Goal: Task Accomplishment & Management: Use online tool/utility

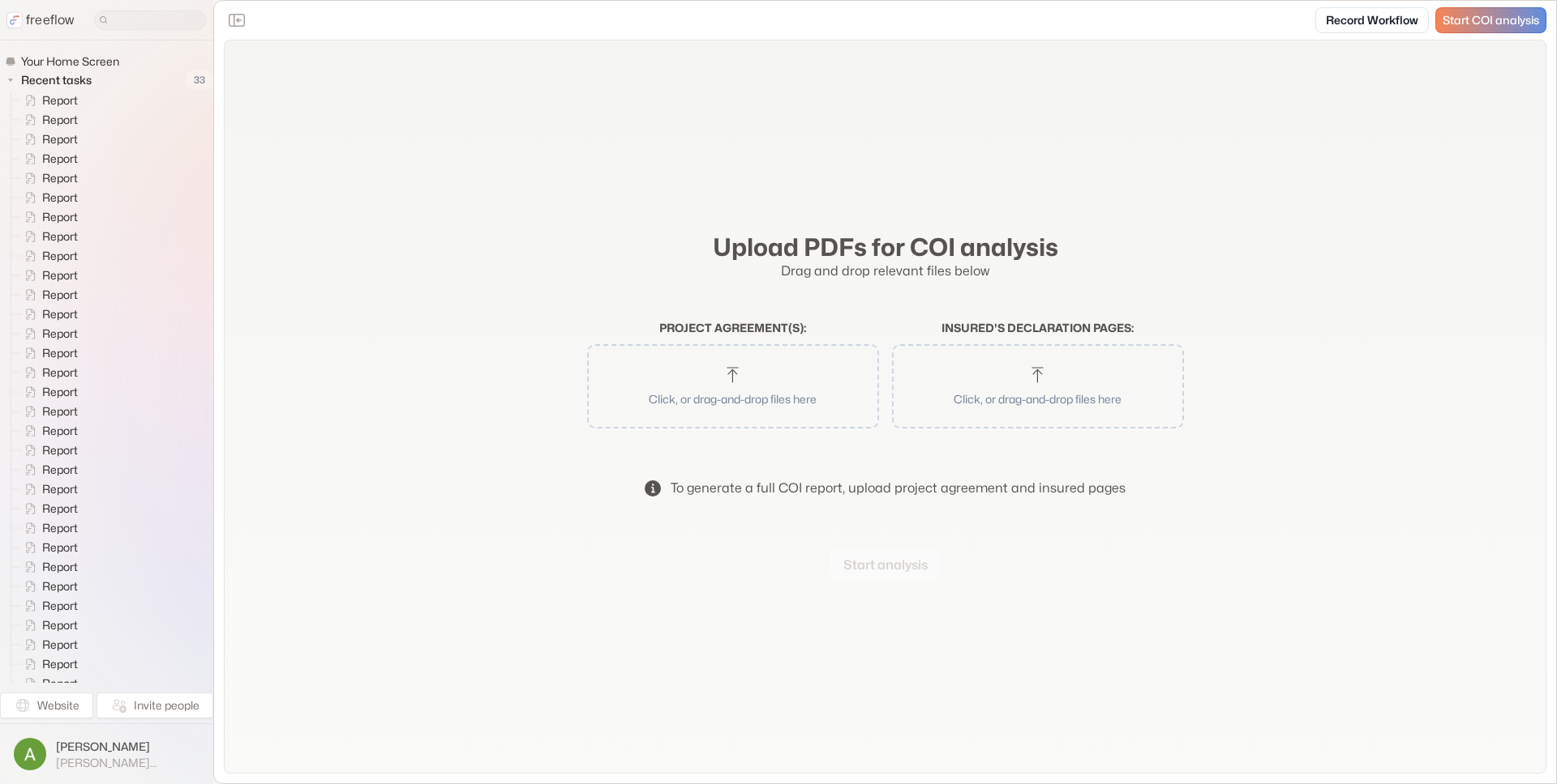
click at [762, 367] on button "Click, or drag-and-drop files here" at bounding box center [733, 386] width 276 height 68
click at [1015, 366] on button "Click, or drag-and-drop files here" at bounding box center [1038, 386] width 276 height 68
click at [864, 562] on button "Start analysis" at bounding box center [885, 565] width 110 height 33
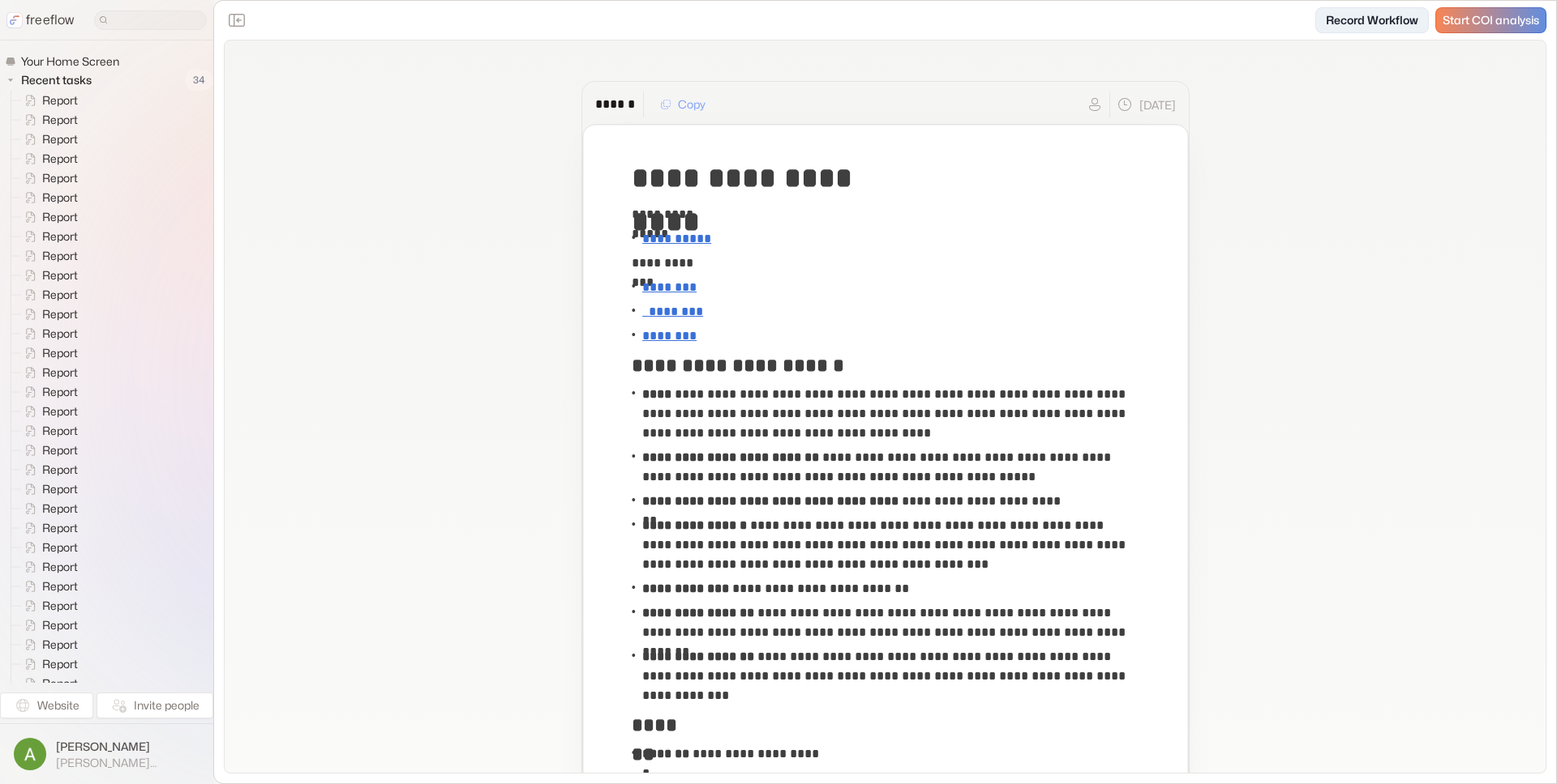
click at [1353, 21] on link "Record Workflow" at bounding box center [1371, 20] width 113 height 26
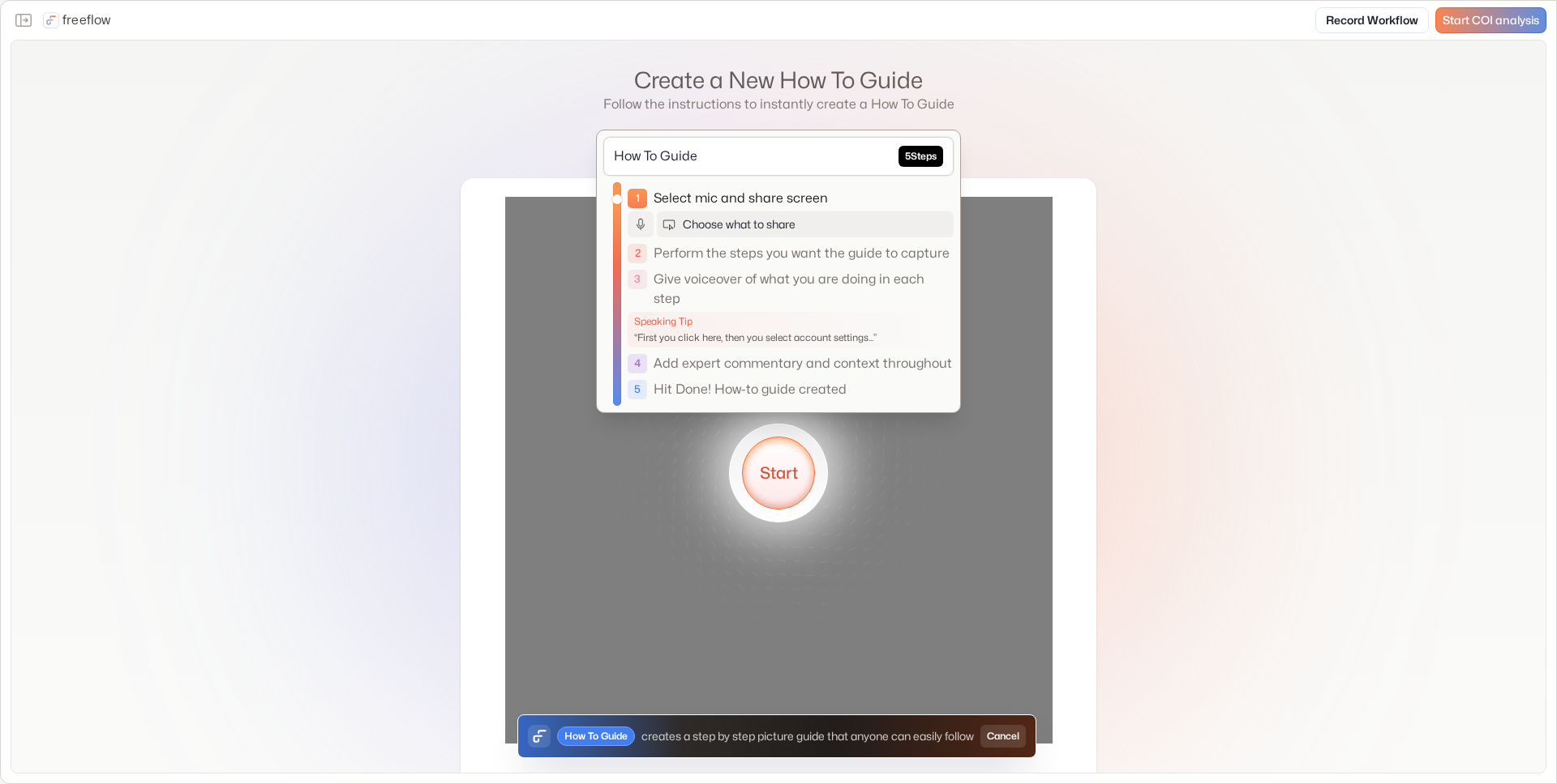
click at [779, 467] on button "Start" at bounding box center [778, 472] width 72 height 72
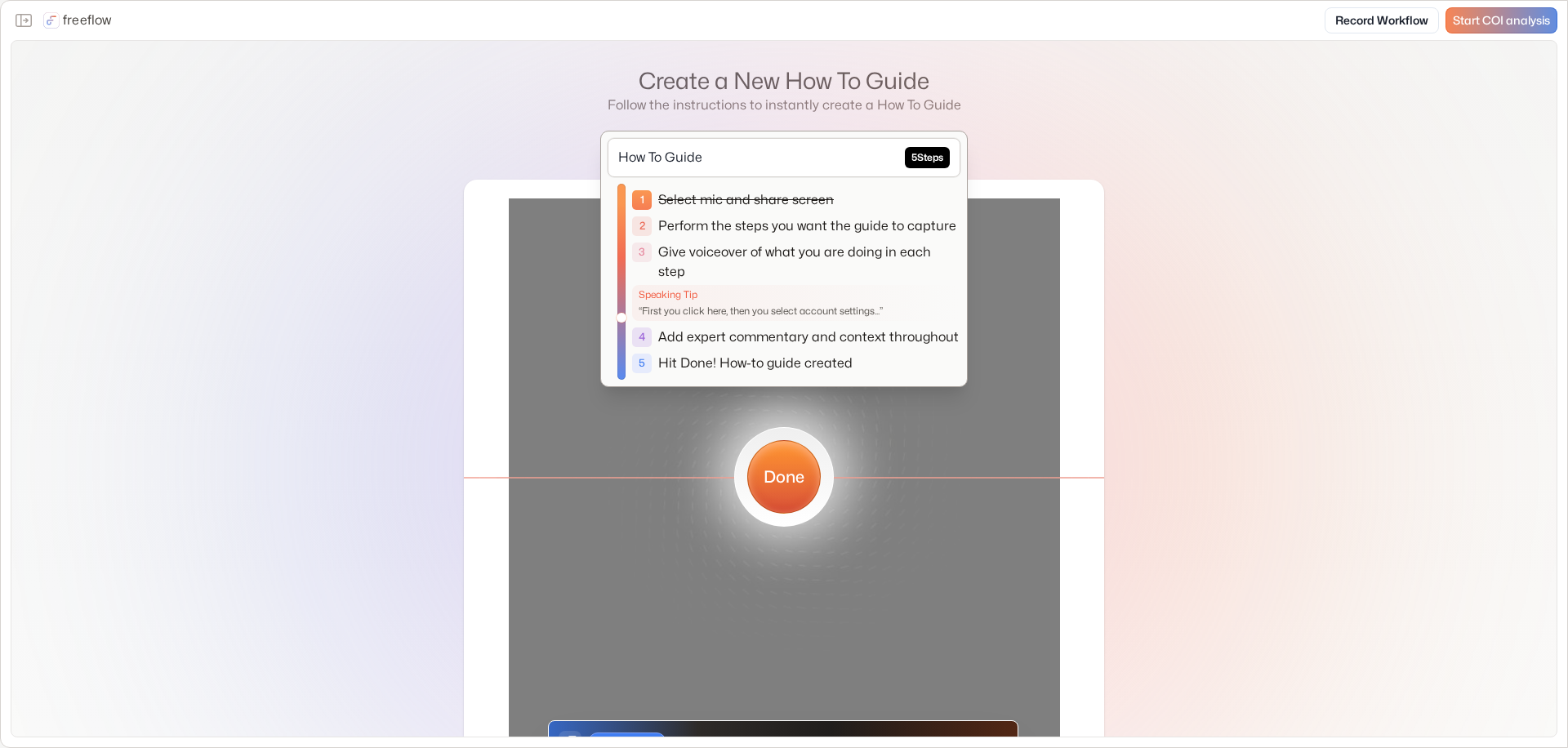
click at [775, 484] on button "Done" at bounding box center [783, 476] width 73 height 73
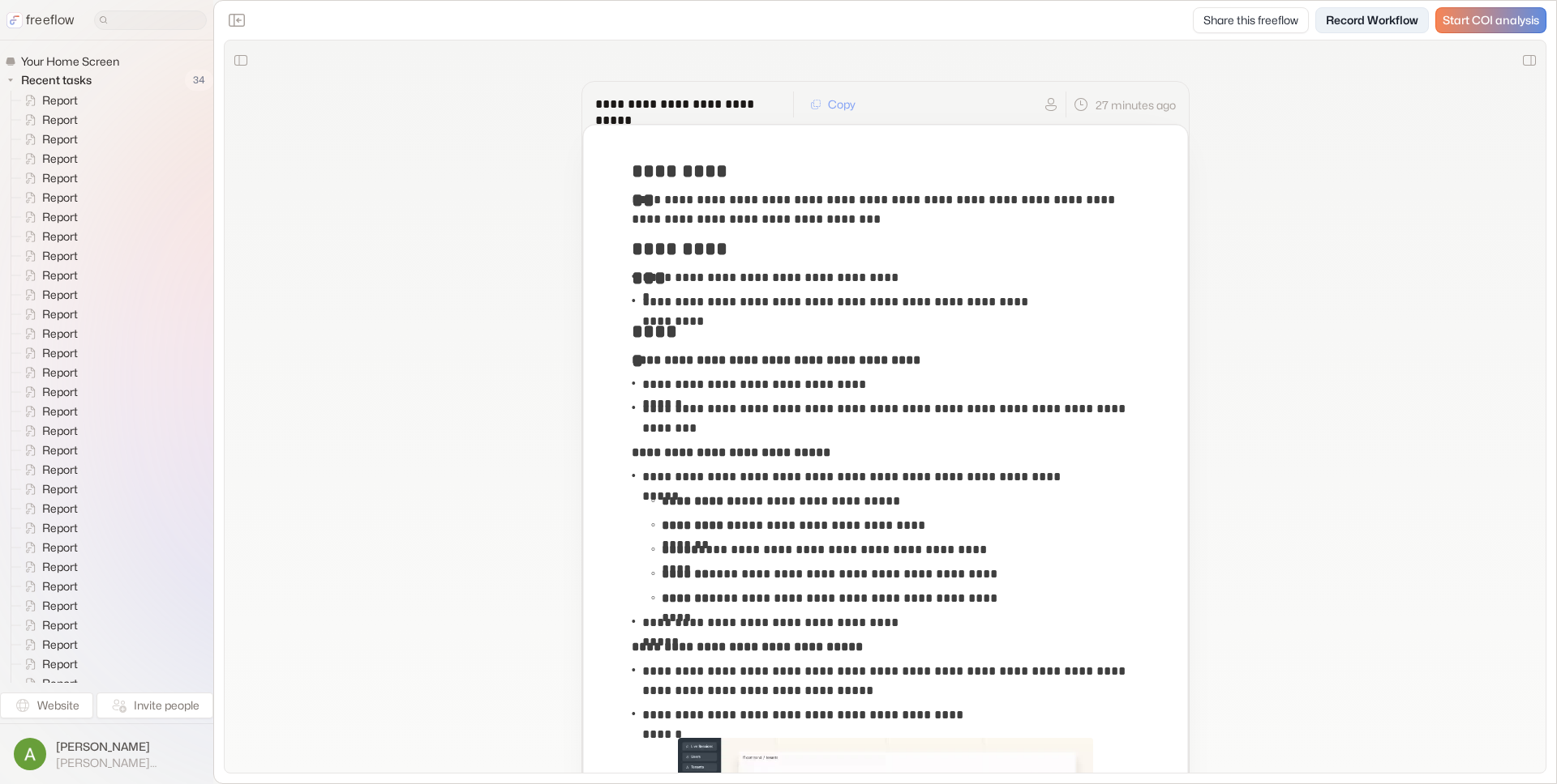
click at [1384, 25] on link "Record Workflow" at bounding box center [1371, 20] width 113 height 26
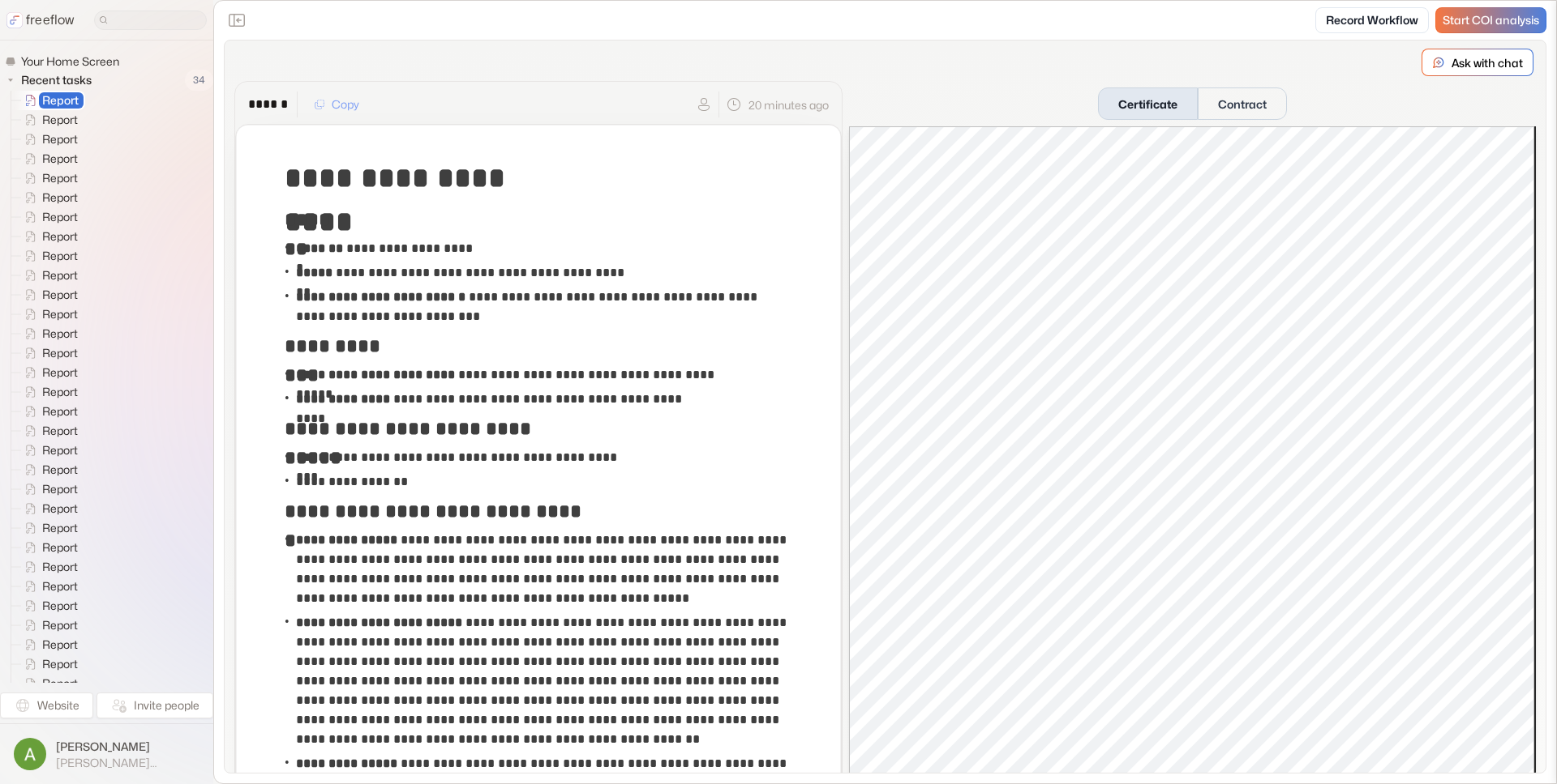
click at [1465, 16] on span "Start COI analysis" at bounding box center [1489, 21] width 96 height 14
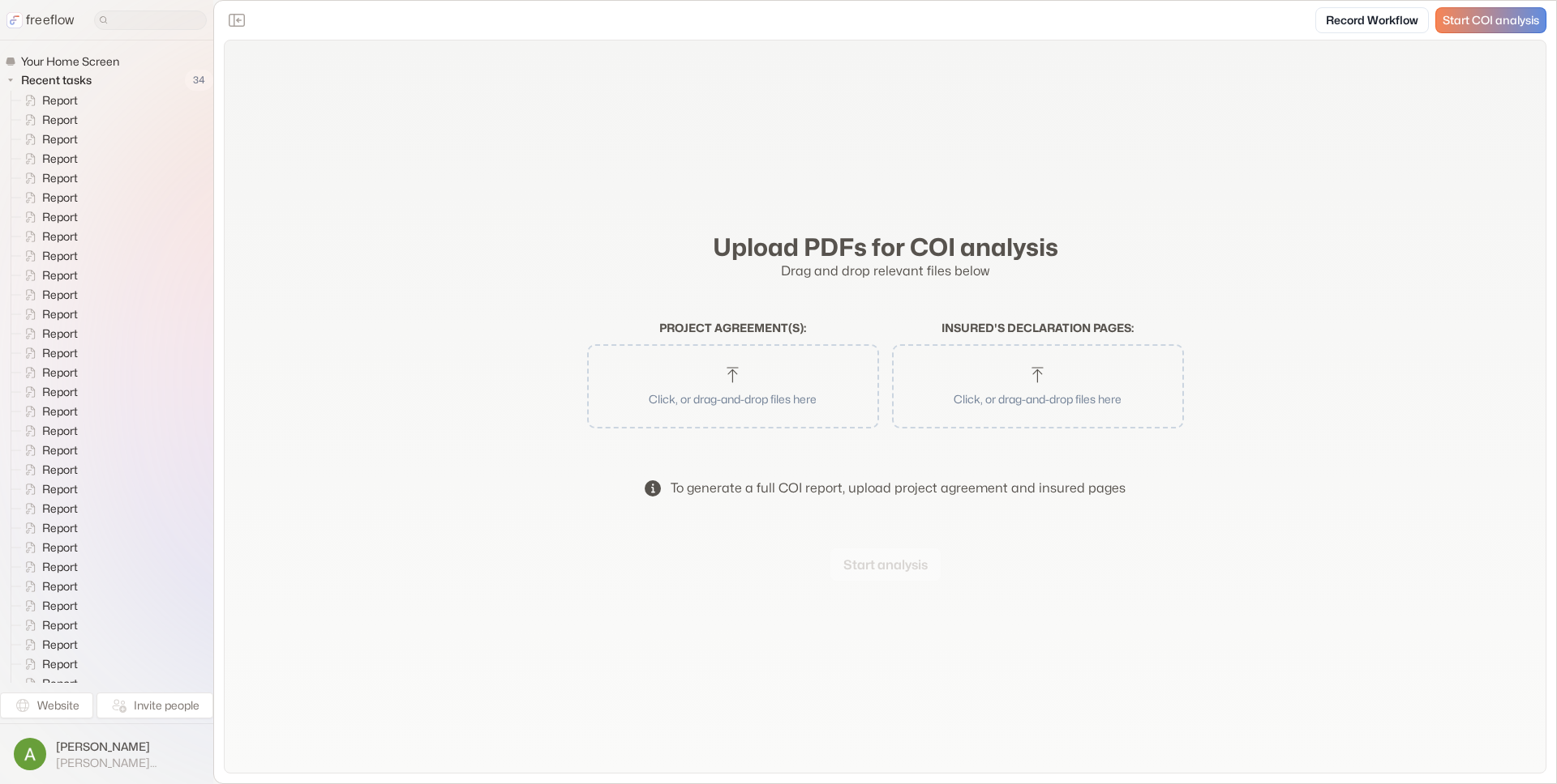
click at [694, 377] on button "Click, or drag-and-drop files here" at bounding box center [733, 386] width 276 height 68
click at [890, 568] on button "Start analysis" at bounding box center [885, 565] width 110 height 33
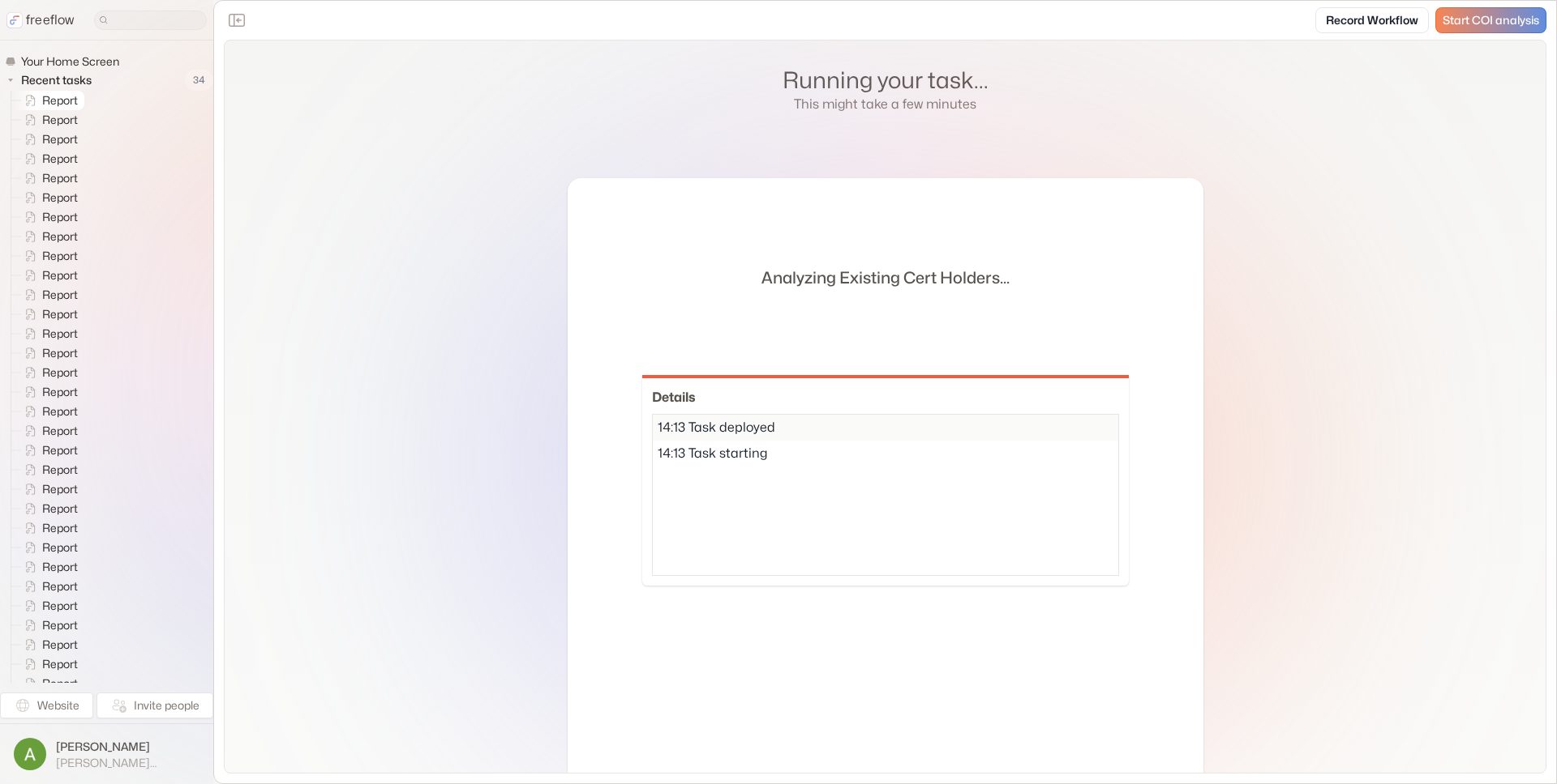
click at [60, 95] on span "Report" at bounding box center [61, 100] width 44 height 16
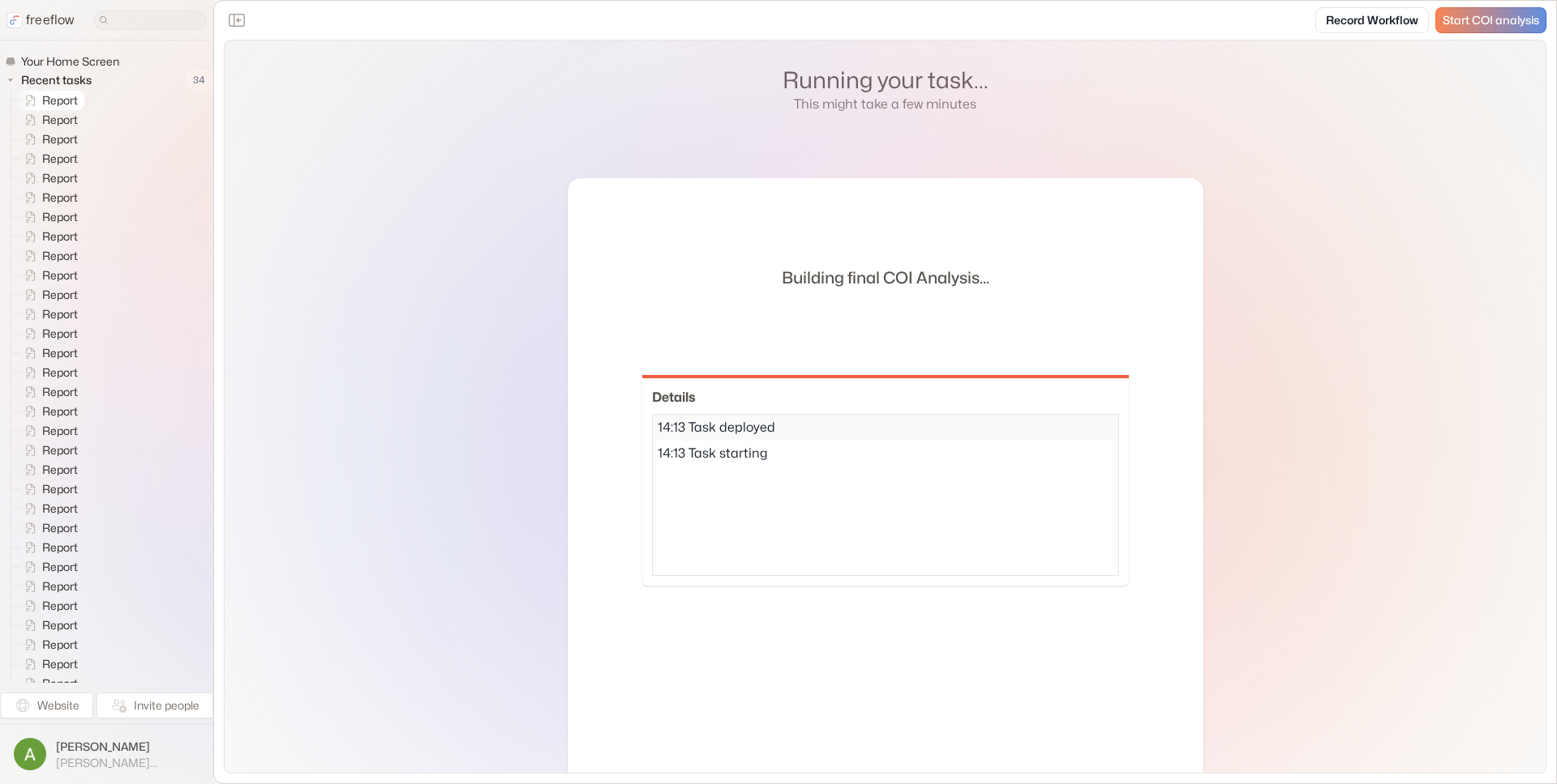
click at [62, 92] on span "Report" at bounding box center [61, 100] width 44 height 16
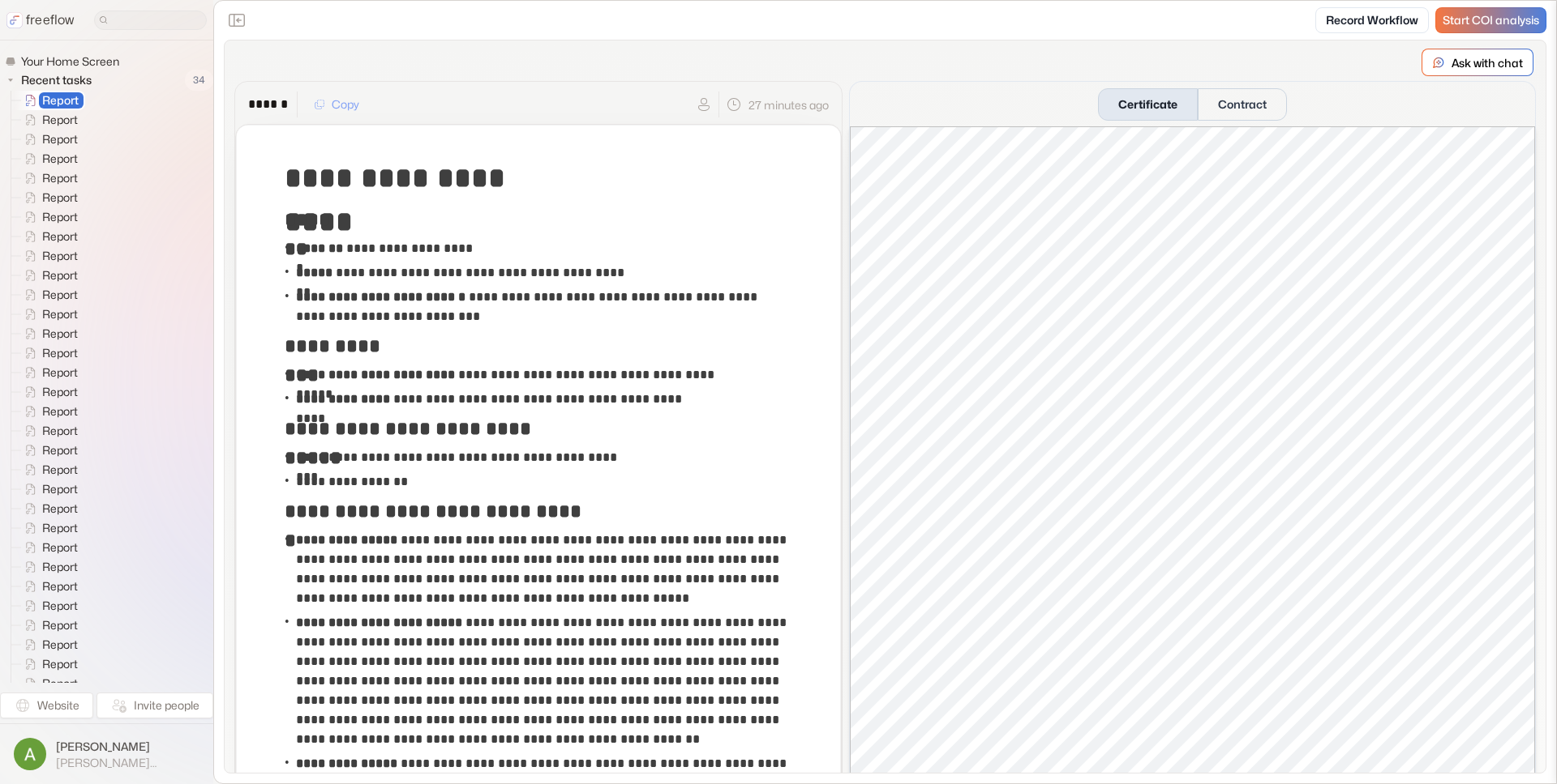
click at [1470, 14] on span "Start COI analysis" at bounding box center [1489, 21] width 96 height 14
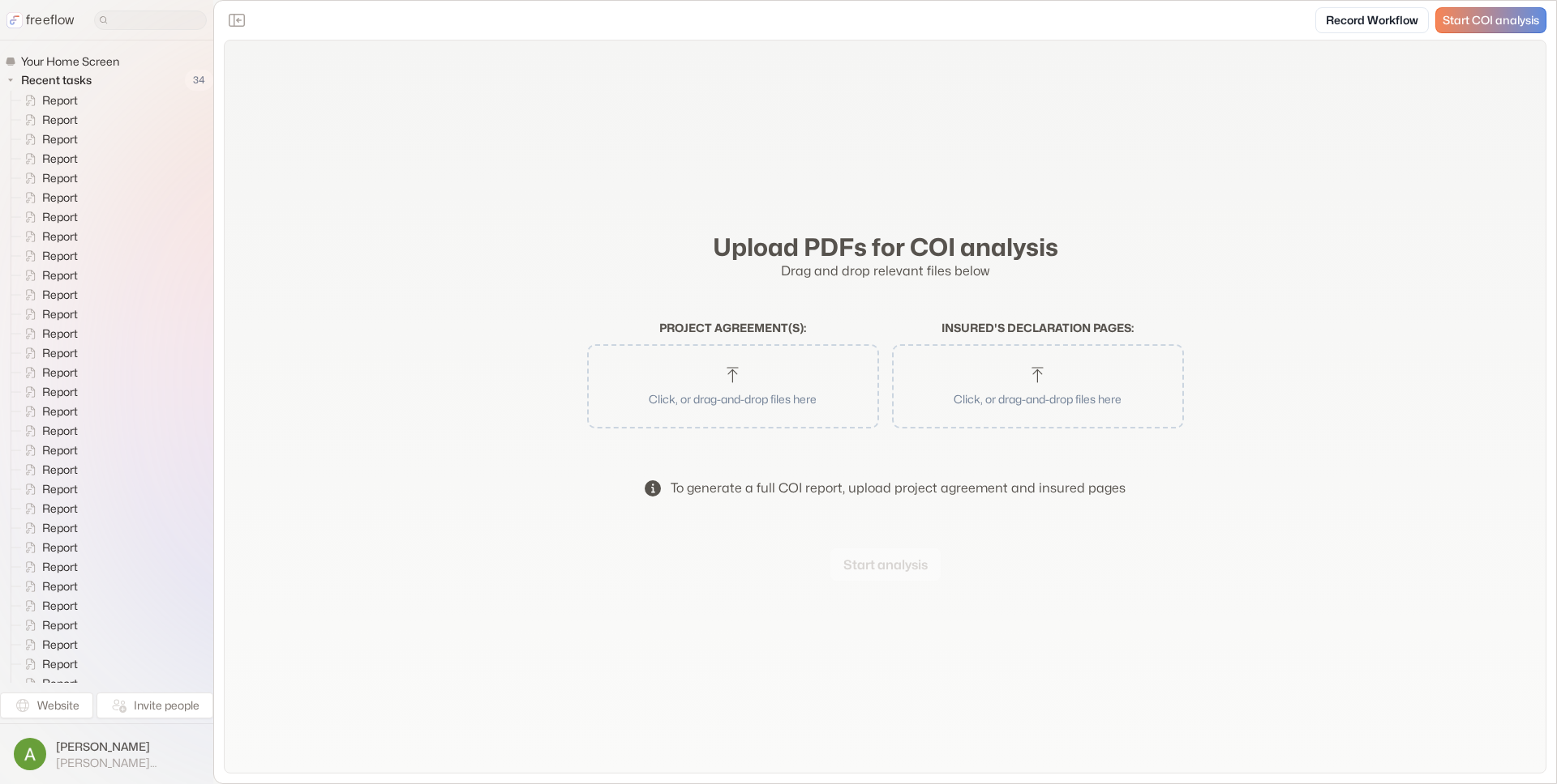
click at [729, 360] on button "Click, or drag-and-drop files here" at bounding box center [733, 386] width 276 height 68
click at [880, 559] on button "Start analysis" at bounding box center [885, 565] width 110 height 33
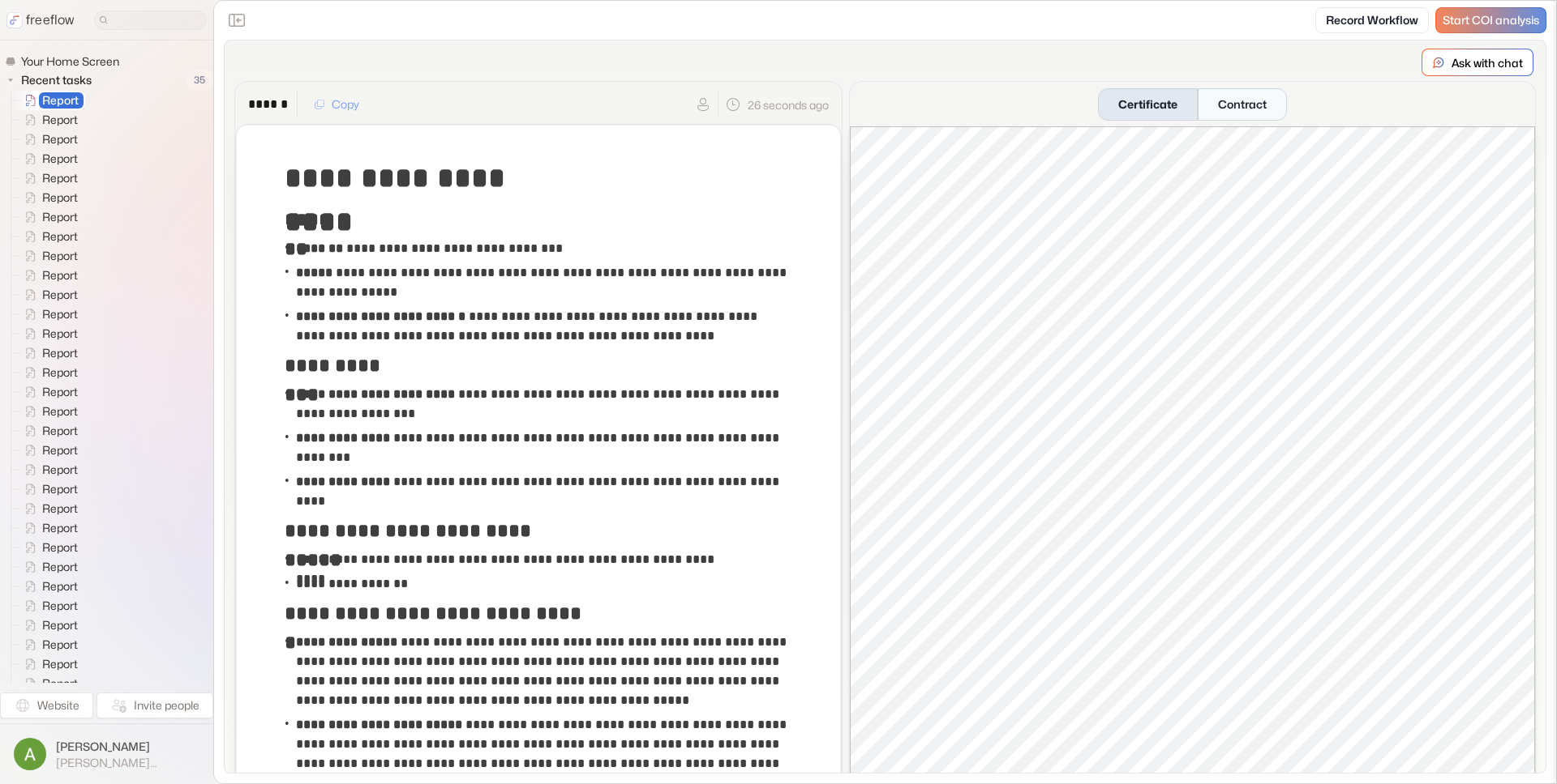
click at [1252, 104] on button "Contract" at bounding box center [1242, 104] width 89 height 33
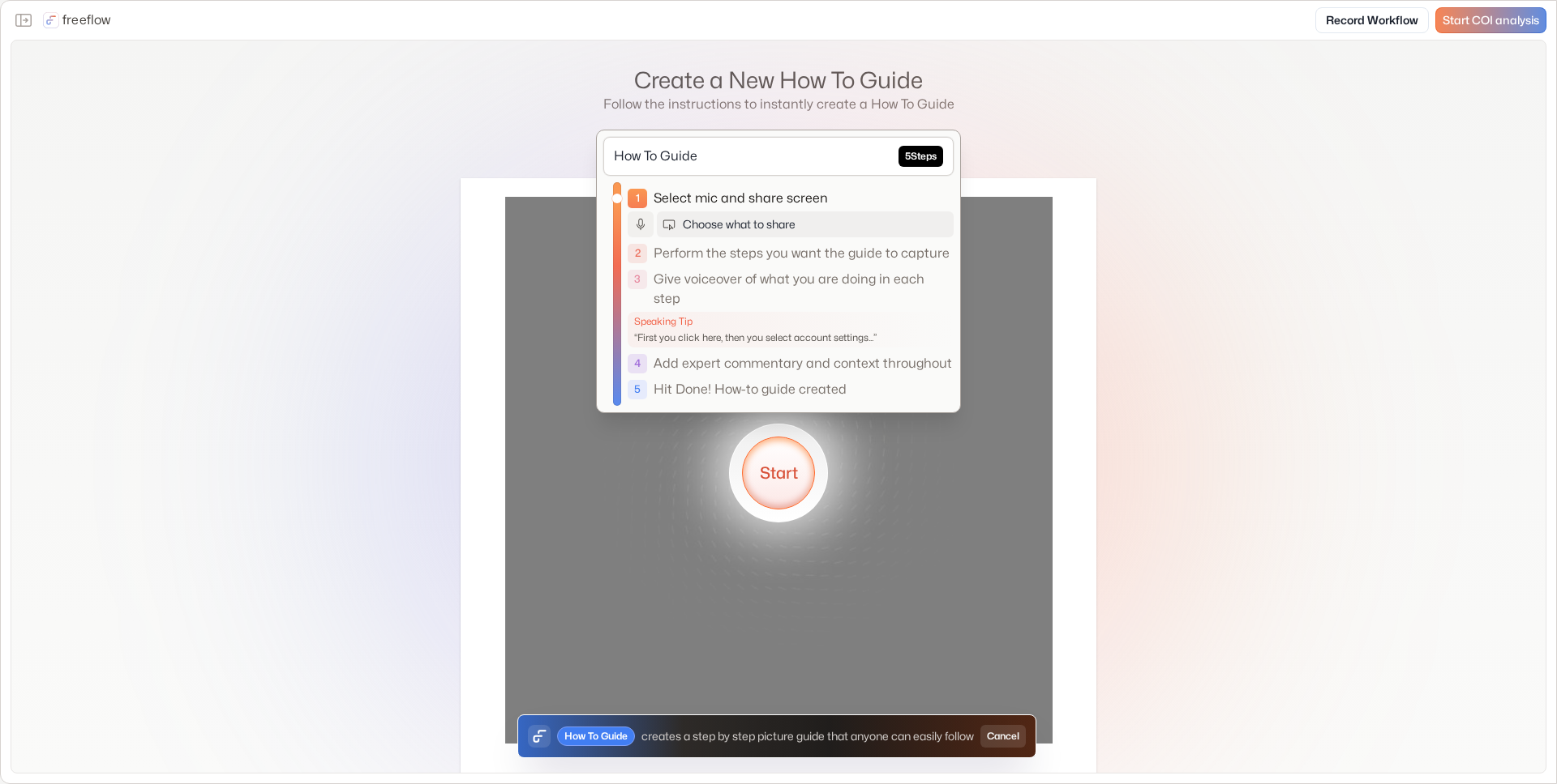
click at [785, 461] on button "Start" at bounding box center [778, 472] width 72 height 72
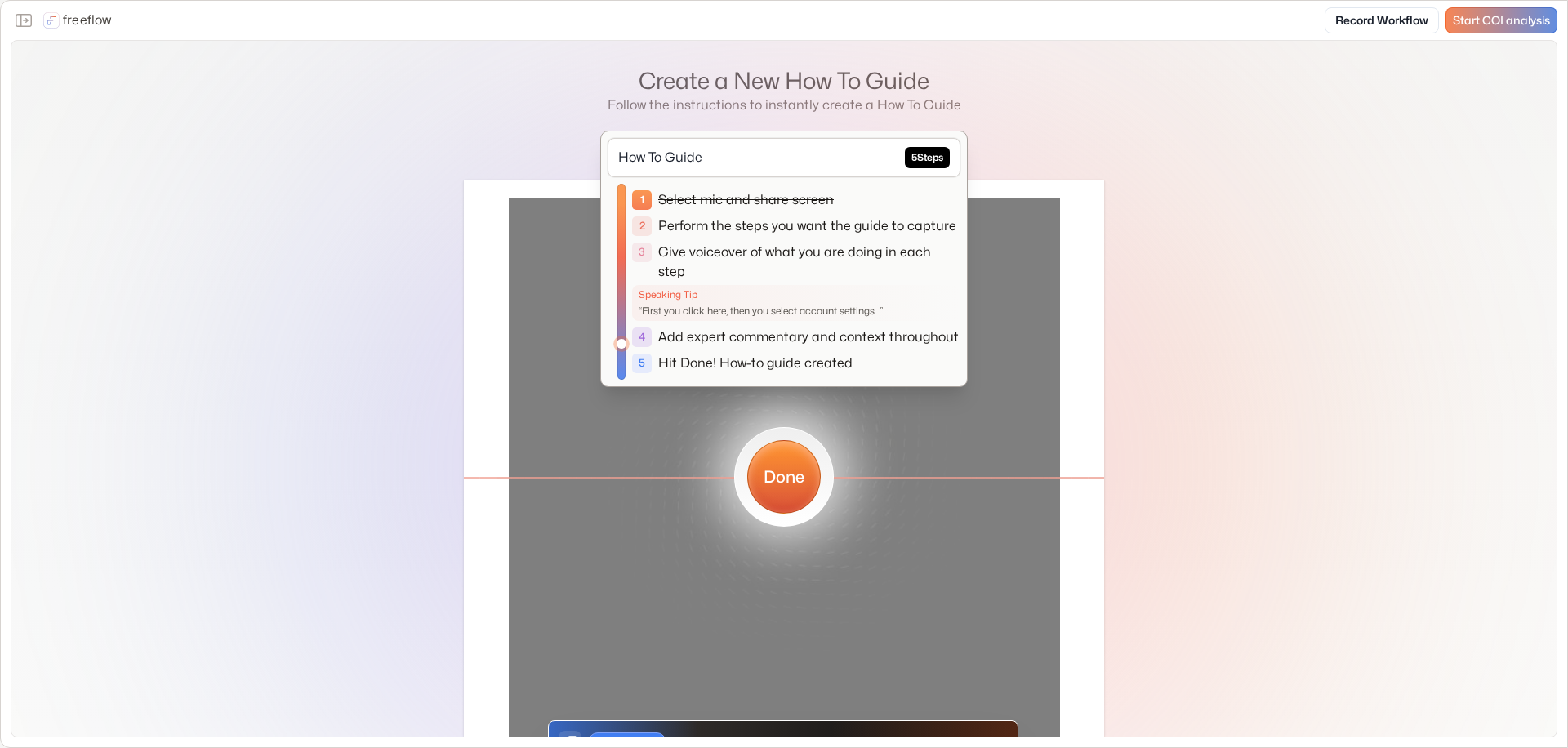
click at [790, 463] on button "Done" at bounding box center [783, 476] width 73 height 73
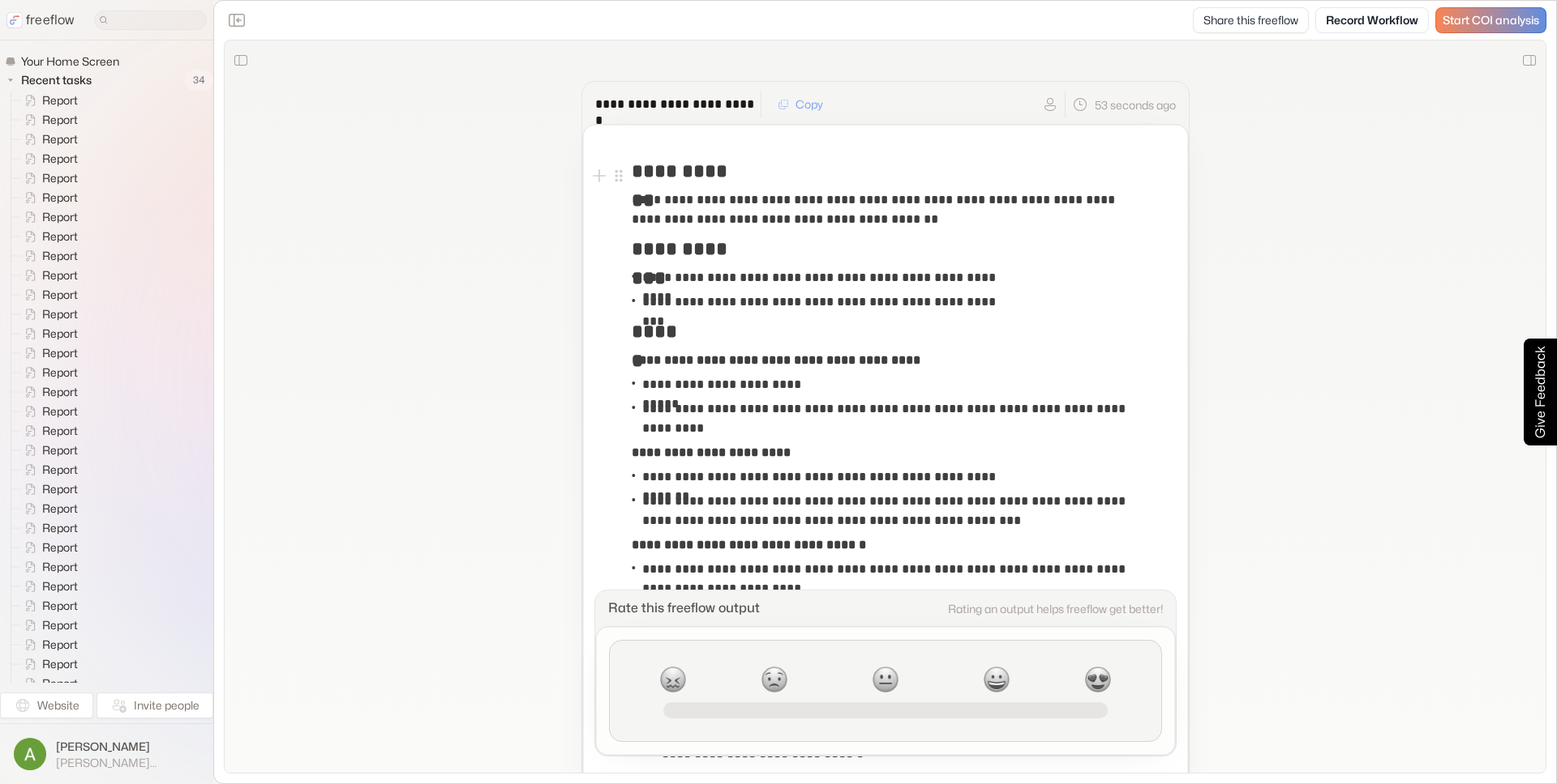
click at [768, 179] on div "**********" at bounding box center [885, 171] width 507 height 34
click at [741, 166] on h2 "**********" at bounding box center [690, 171] width 117 height 29
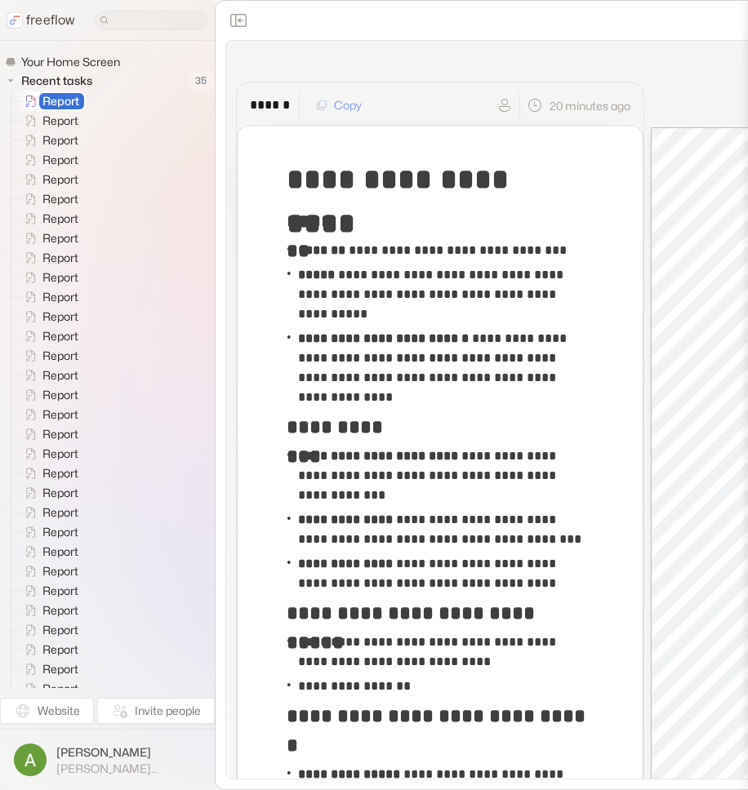
click at [748, 65] on html "**********" at bounding box center [374, 395] width 748 height 790
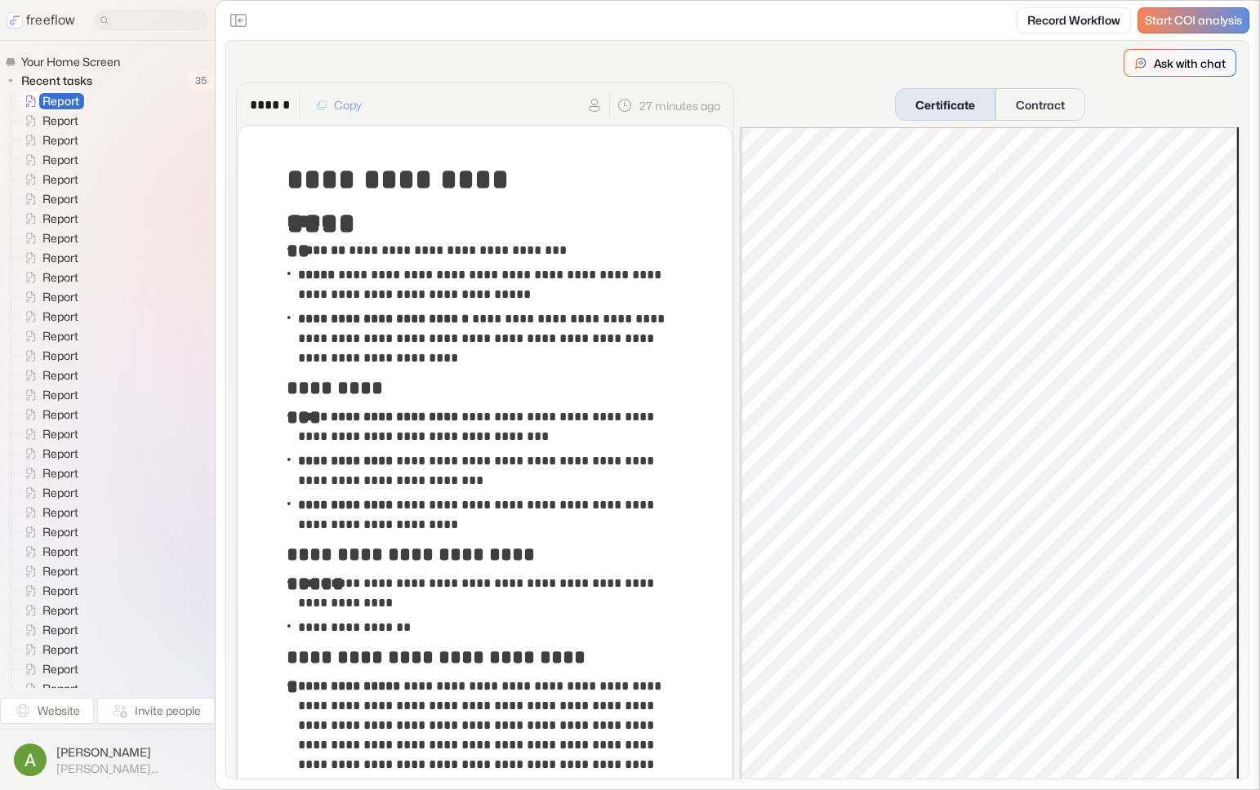
click at [1078, 59] on p "Ask with chat" at bounding box center [1190, 63] width 72 height 17
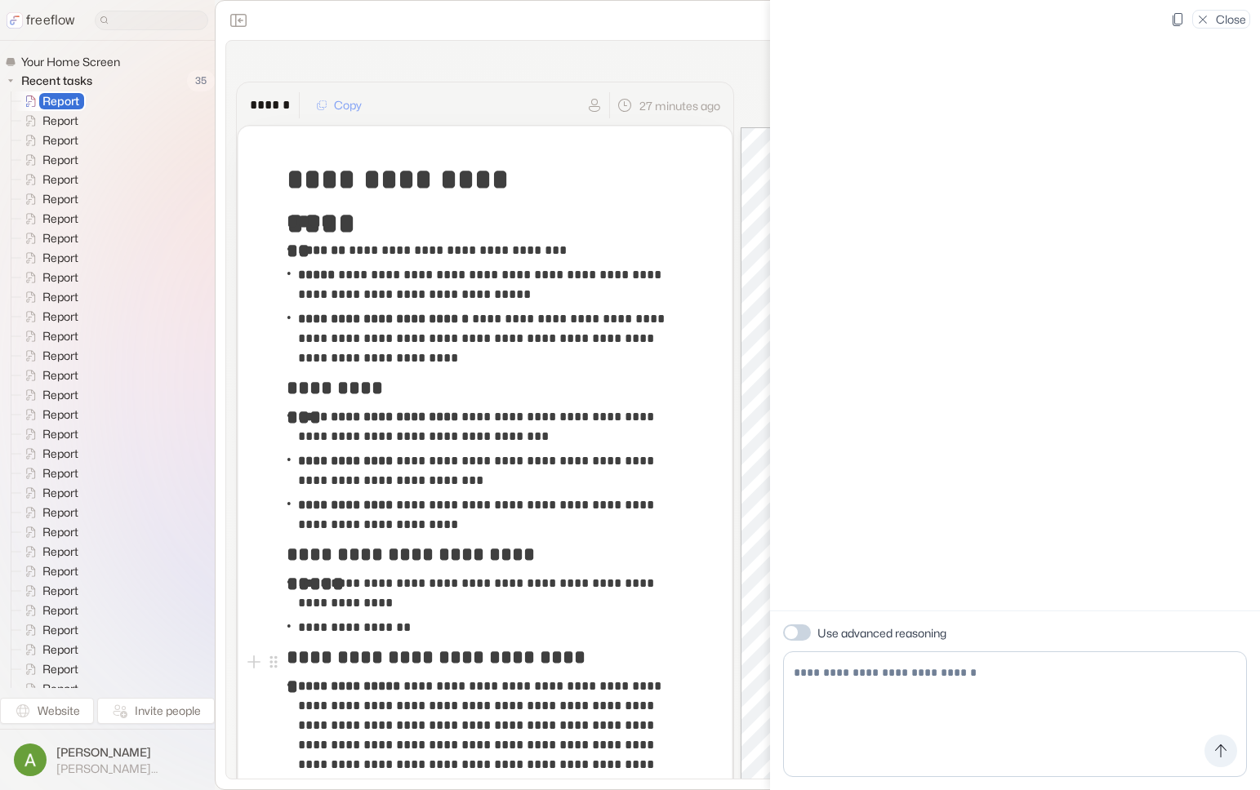
click at [902, 669] on textarea at bounding box center [1015, 715] width 464 height 126
type textarea "**********"
